Goal: Task Accomplishment & Management: Manage account settings

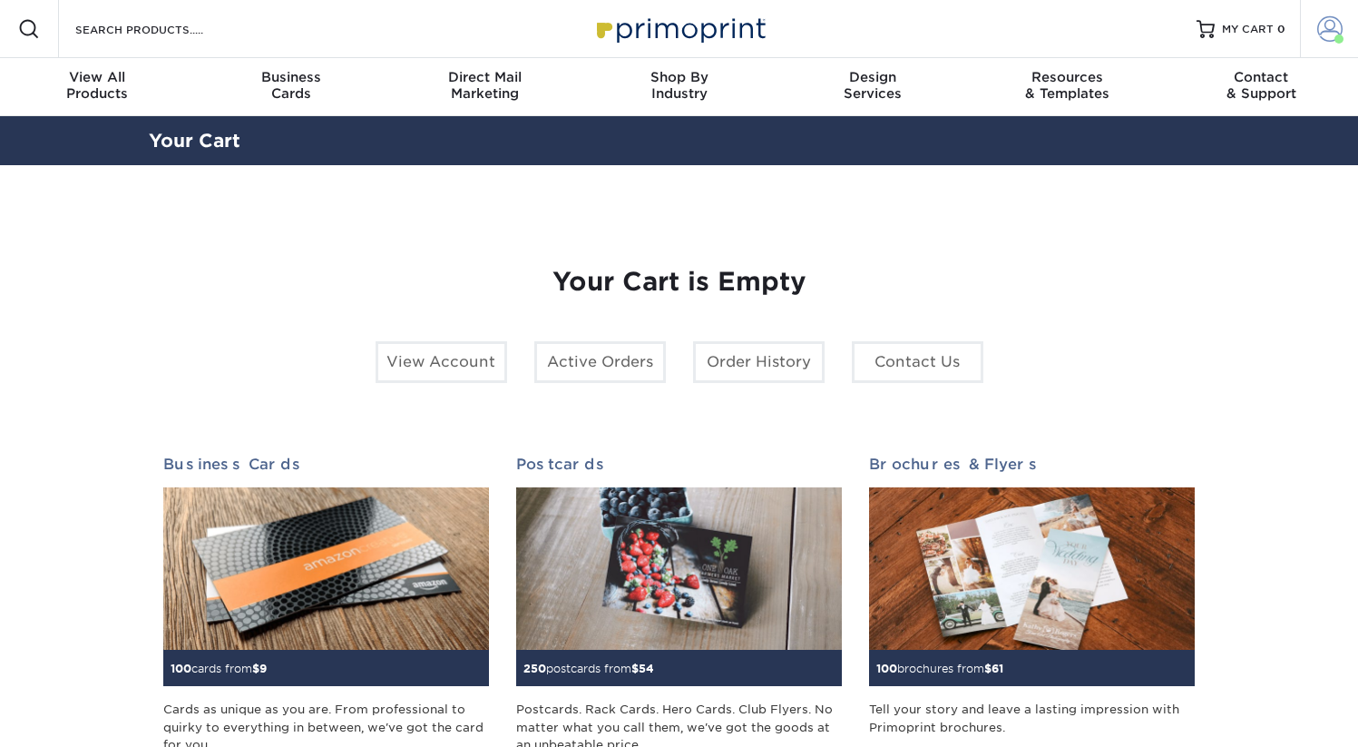
click at [1329, 36] on span at bounding box center [1330, 28] width 25 height 25
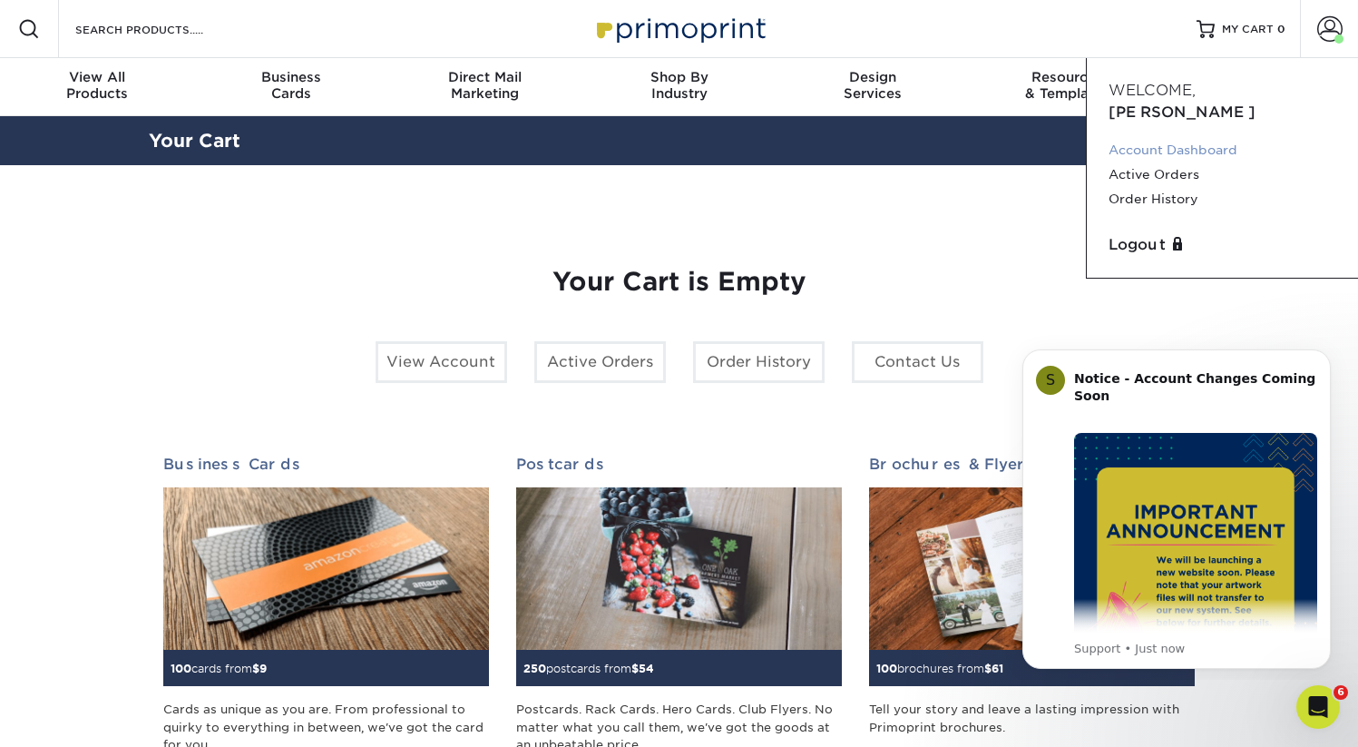
click at [1168, 138] on link "Account Dashboard" at bounding box center [1223, 150] width 228 height 25
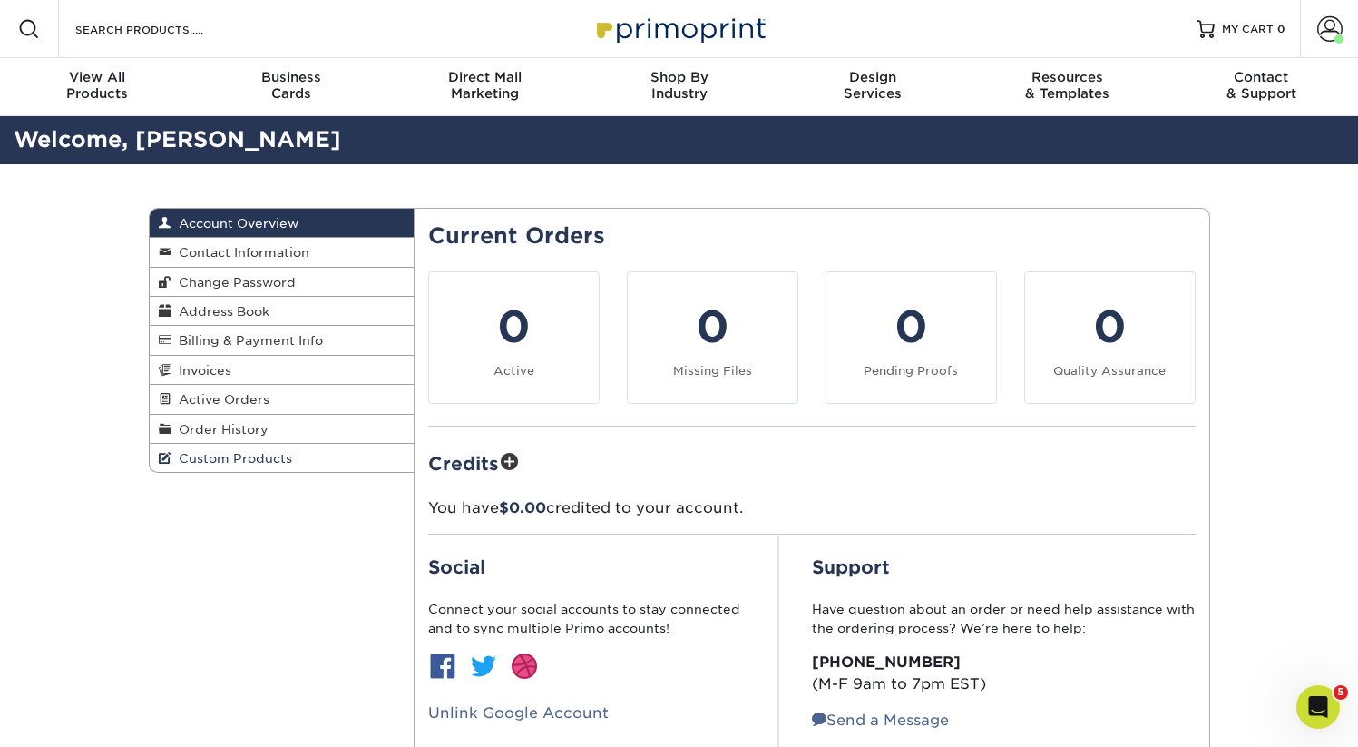
click at [238, 463] on span "Custom Products" at bounding box center [232, 458] width 121 height 15
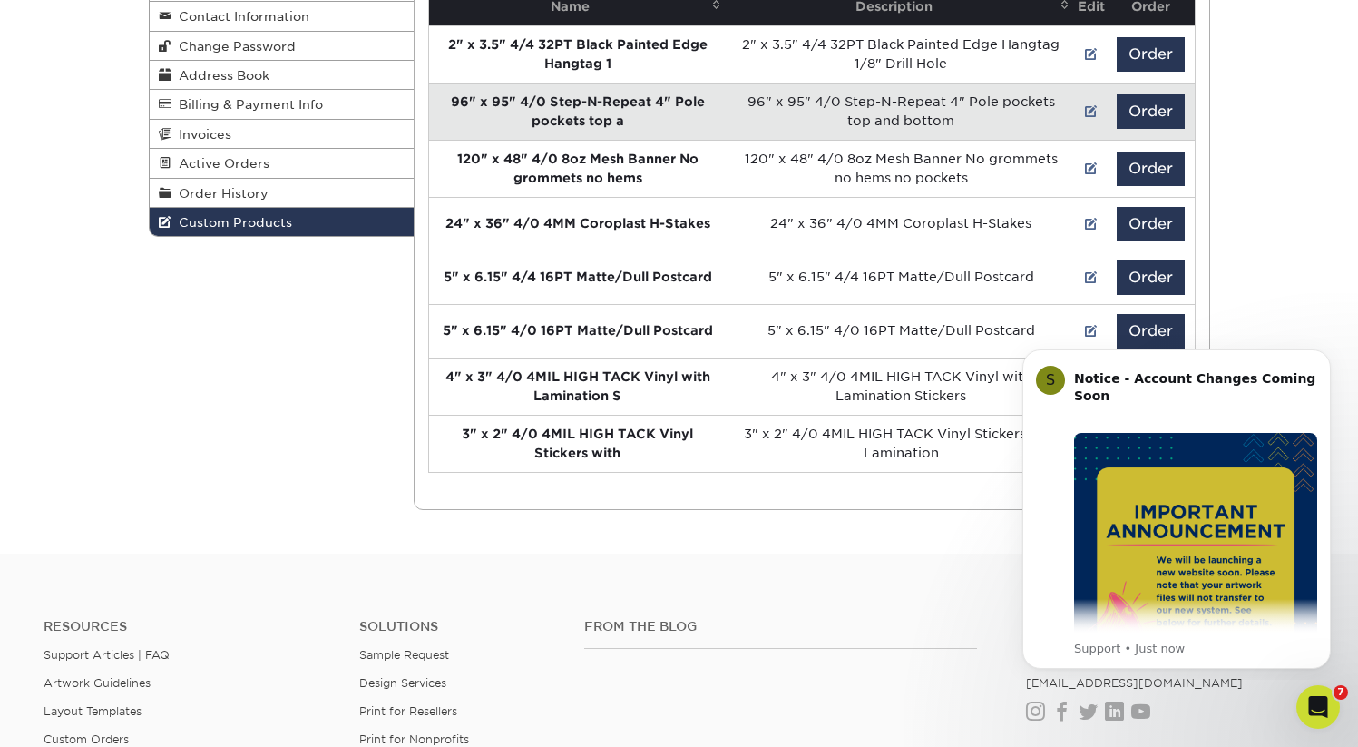
scroll to position [237, 0]
